Goal: Obtain resource: Download file/media

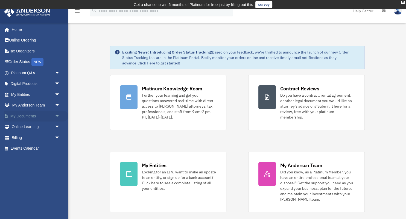
click at [32, 118] on link "My Documents arrow_drop_down" at bounding box center [36, 116] width 65 height 11
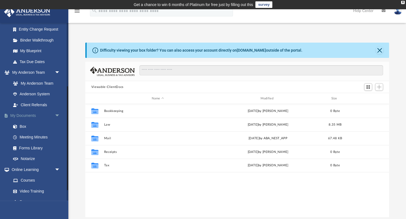
scroll to position [127, 0]
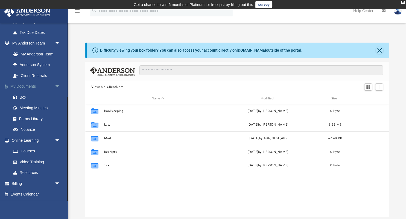
click at [38, 87] on link "My Documents arrow_drop_down" at bounding box center [36, 86] width 65 height 11
click at [34, 118] on link "Forms Library" at bounding box center [38, 118] width 61 height 11
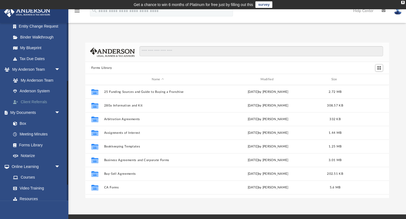
scroll to position [74, 0]
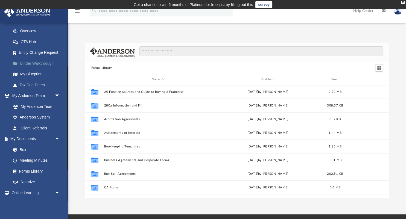
click at [31, 62] on link "Binder Walkthrough" at bounding box center [38, 63] width 61 height 11
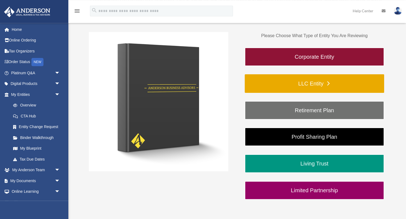
scroll to position [86, 0]
click at [307, 86] on link "LLC Entity" at bounding box center [314, 83] width 139 height 19
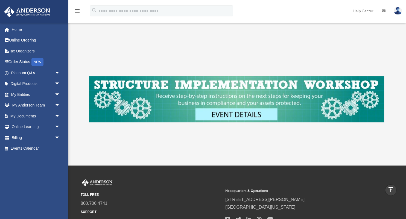
scroll to position [186, 0]
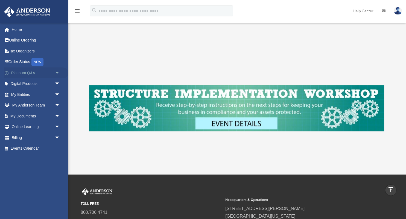
click at [29, 72] on link "Platinum Q&A arrow_drop_down" at bounding box center [36, 73] width 65 height 11
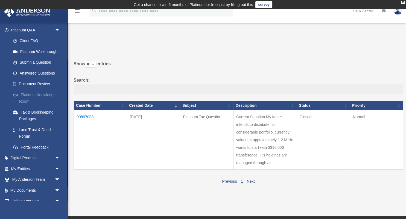
scroll to position [52, 0]
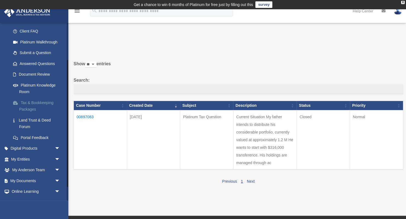
click at [36, 103] on link "Tax & Bookkeeping Packages" at bounding box center [38, 105] width 61 height 17
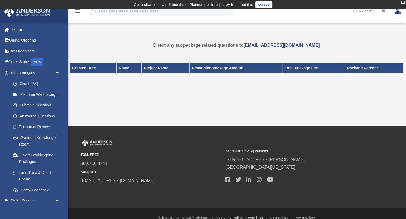
click at [164, 94] on div "Created Date Name Project Name Remaining Package Amount Total Package Fee Packa…" at bounding box center [237, 76] width 334 height 38
click at [24, 41] on link "Online Ordering" at bounding box center [36, 40] width 65 height 11
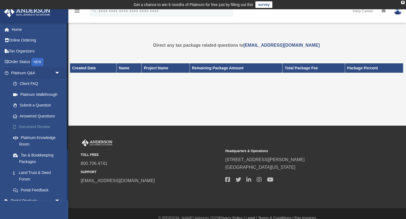
click at [38, 126] on link "Document Review" at bounding box center [38, 127] width 61 height 11
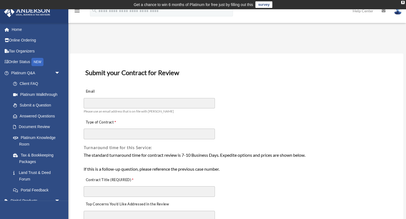
click at [265, 87] on div "Email Please use an email address that is on file with Anderson" at bounding box center [236, 100] width 307 height 31
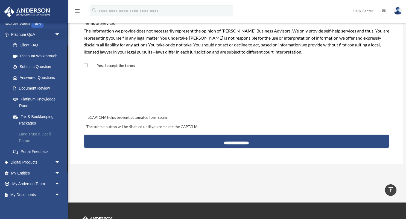
scroll to position [52, 0]
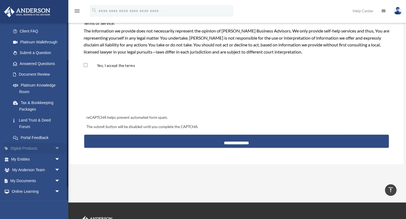
click at [35, 149] on link "Digital Products arrow_drop_down" at bounding box center [36, 148] width 65 height 11
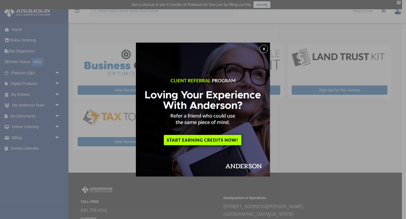
click at [266, 48] on button "x" at bounding box center [264, 49] width 8 height 8
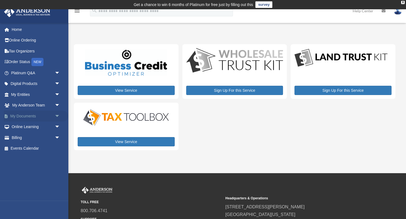
click at [36, 116] on link "My Documents arrow_drop_down" at bounding box center [36, 116] width 65 height 11
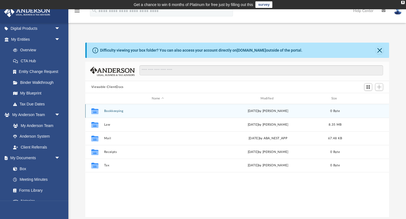
scroll to position [48, 0]
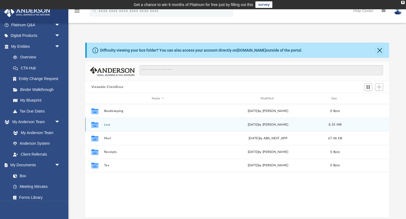
click at [107, 124] on button "Law" at bounding box center [158, 125] width 108 height 4
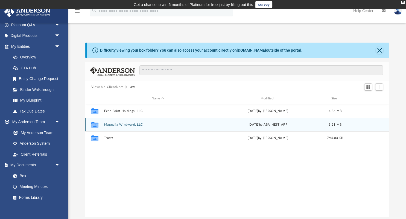
click at [121, 125] on button "Magnolia Windward, LLC" at bounding box center [158, 125] width 108 height 4
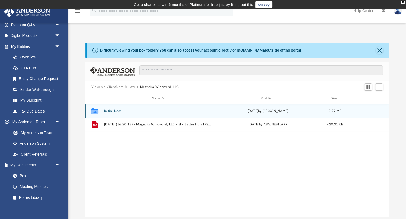
click at [116, 111] on button "Initial Docs" at bounding box center [158, 111] width 108 height 4
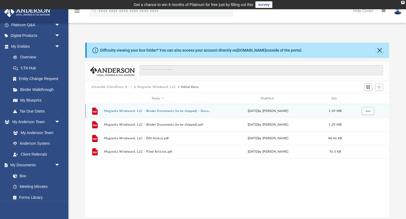
click at [140, 112] on button "Magnolia Windward, LLC - Binder Documents (to be shipped) - DocuSigned.pdf" at bounding box center [158, 111] width 108 height 4
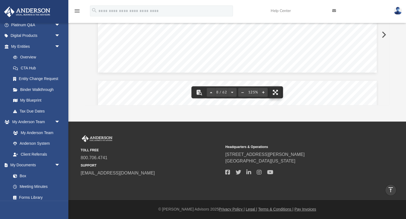
scroll to position [2877, 0]
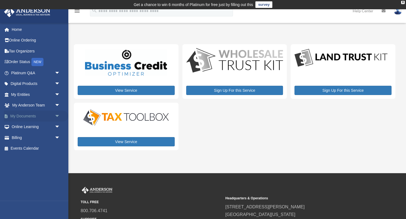
click at [23, 118] on link "My Documents arrow_drop_down" at bounding box center [36, 116] width 65 height 11
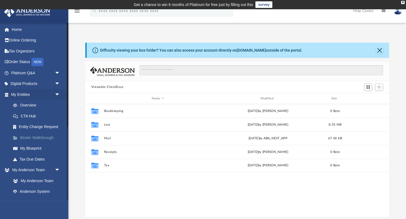
click at [31, 135] on link "Binder Walkthrough" at bounding box center [38, 137] width 61 height 11
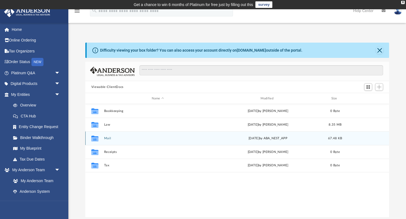
click at [109, 137] on button "Mail" at bounding box center [158, 139] width 108 height 4
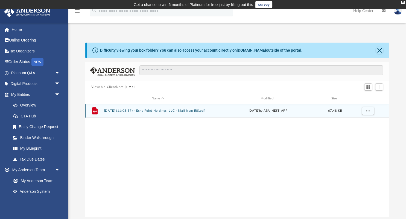
click at [164, 109] on div "File 2025.07.30 (11:05:57) - Echo Point Holdings, LLC - Mail from IRS.pdf Wed J…" at bounding box center [237, 111] width 304 height 14
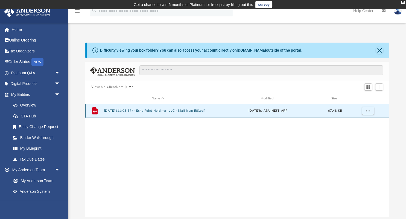
click at [188, 112] on button "2025.07.30 (11:05:57) - Echo Point Holdings, LLC - Mail from IRS.pdf" at bounding box center [158, 111] width 108 height 4
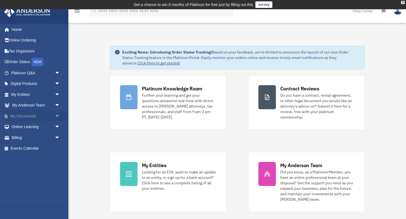
click at [29, 117] on link "My Documents arrow_drop_down" at bounding box center [36, 116] width 65 height 11
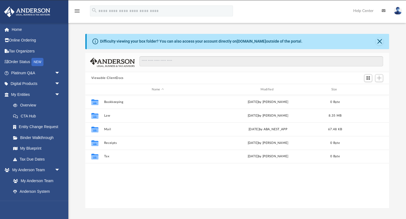
scroll to position [124, 304]
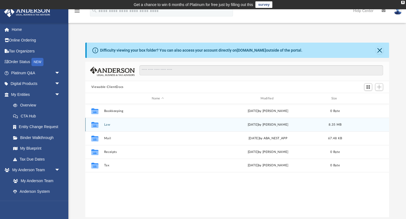
click at [106, 123] on button "Law" at bounding box center [158, 125] width 108 height 4
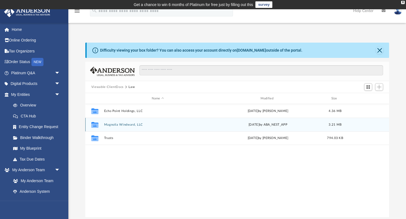
click at [127, 125] on button "Magnolia Windward, LLC" at bounding box center [158, 125] width 108 height 4
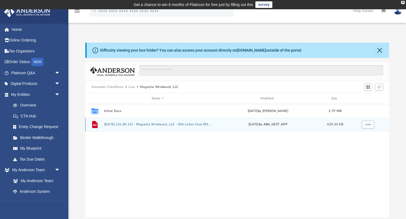
click at [161, 124] on button "2025.07.30 (16:20:13) - Magnolia Windward, LLC - EIN Letter from IRS.pdf" at bounding box center [158, 125] width 108 height 4
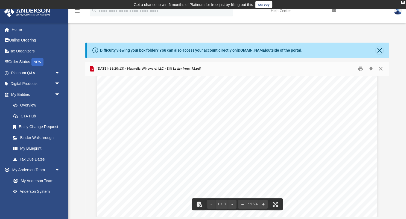
scroll to position [0, 0]
click at [372, 69] on button "Download" at bounding box center [371, 69] width 10 height 8
